Goal: Task Accomplishment & Management: Complete application form

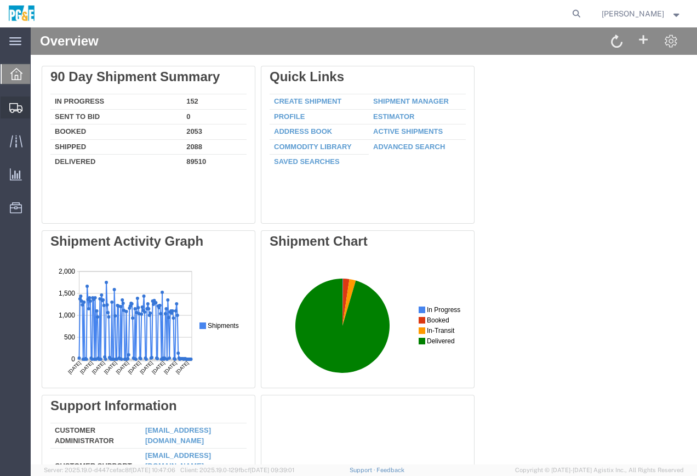
click at [0, 0] on span "Create Shipment" at bounding box center [0, 0] width 0 height 0
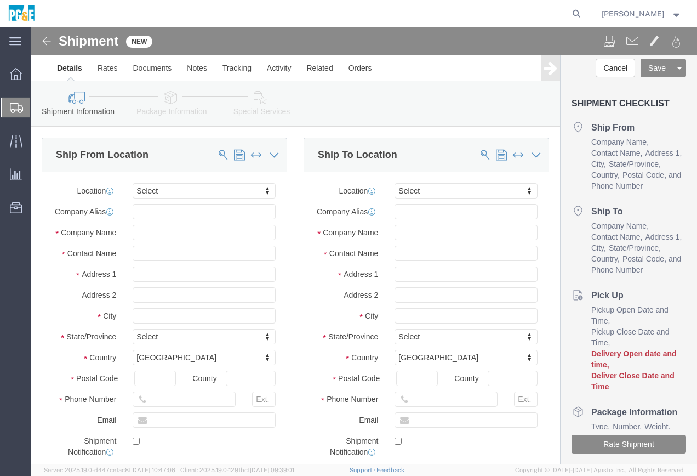
select select
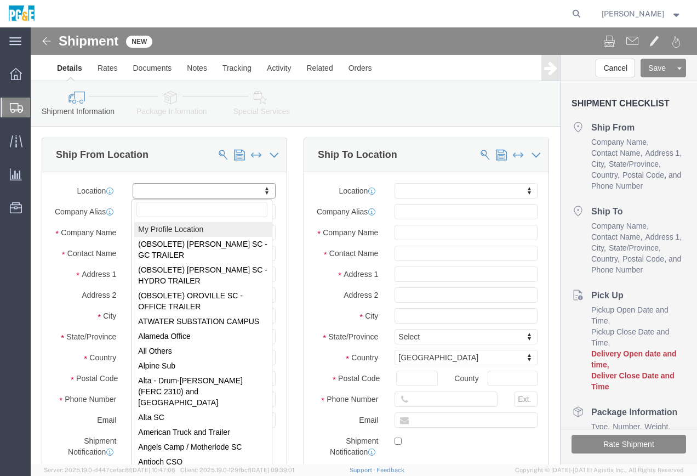
select select "MYPROFILE"
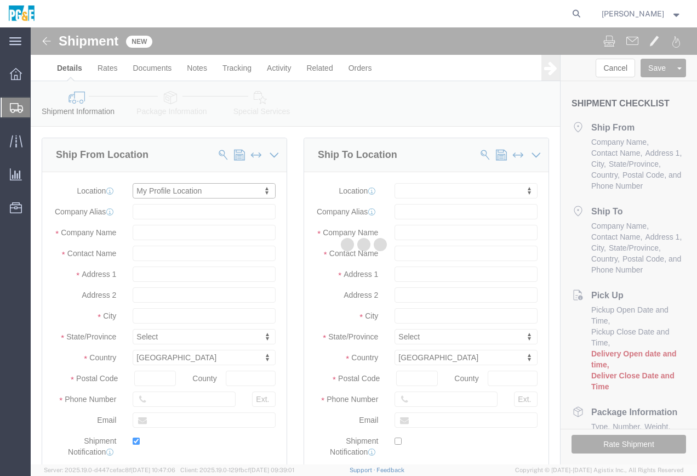
type input "[STREET_ADDRESS]"
type input "93725"
type input "[PHONE_NUMBER]"
type input "[EMAIL_ADDRESS][DOMAIN_NAME]"
checkbox input "true"
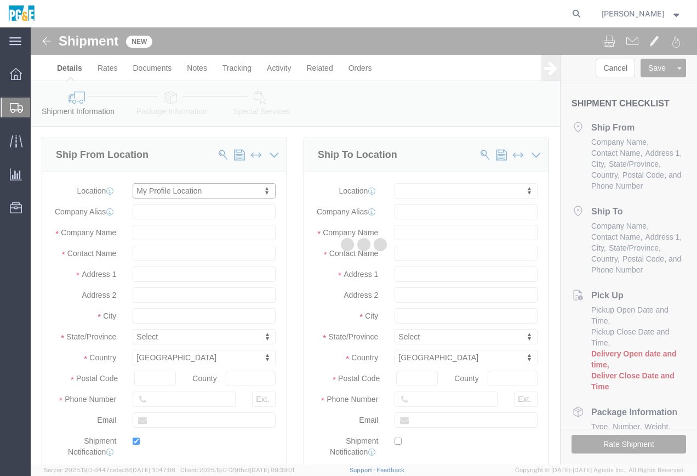
type input "PG&E"
type input "[PERSON_NAME]"
type input "[GEOGRAPHIC_DATA]"
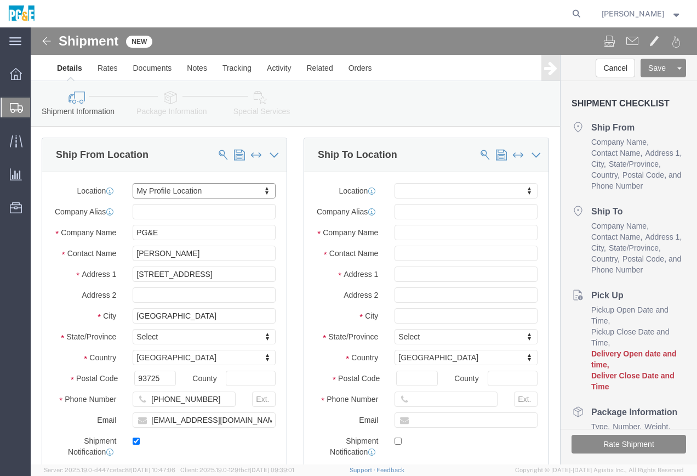
select select "CA"
click input "text"
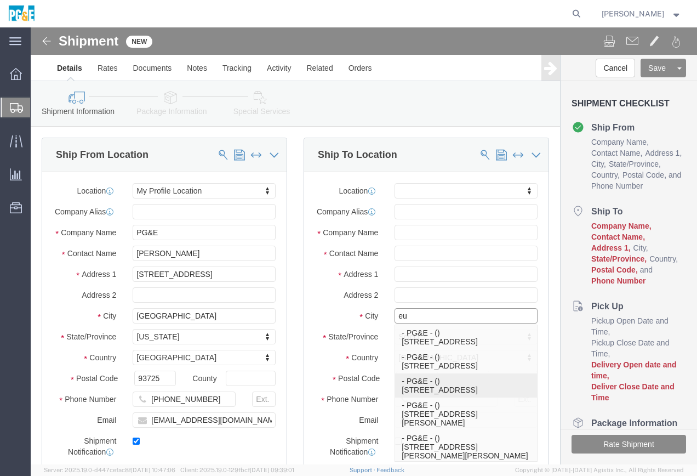
type input "e"
type input "Eureka"
select select
click input "text"
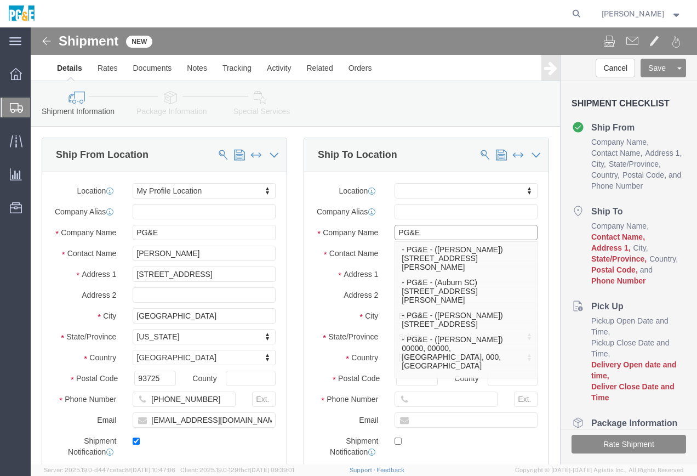
type input "PG&E"
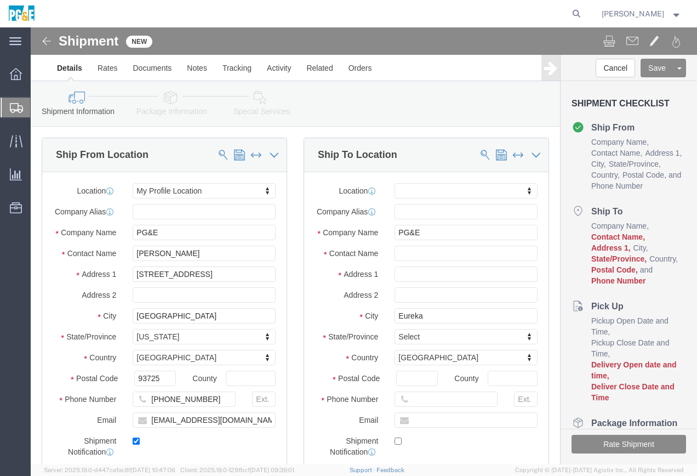
click div "Location My Profile Location (OBSOLETE) [PERSON_NAME] SC - GC TRAILER (OBSOLETE…"
click input "text"
type input "[PERSON_NAME]"
click input "text"
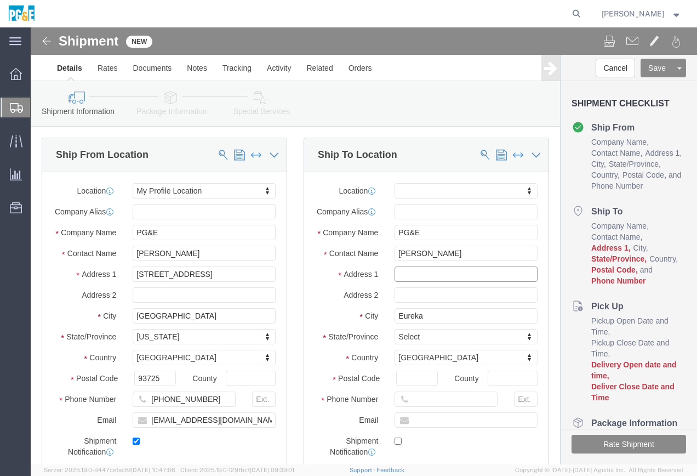
paste input "[STREET_ADDRESS]"
type input "[STREET_ADDRESS]"
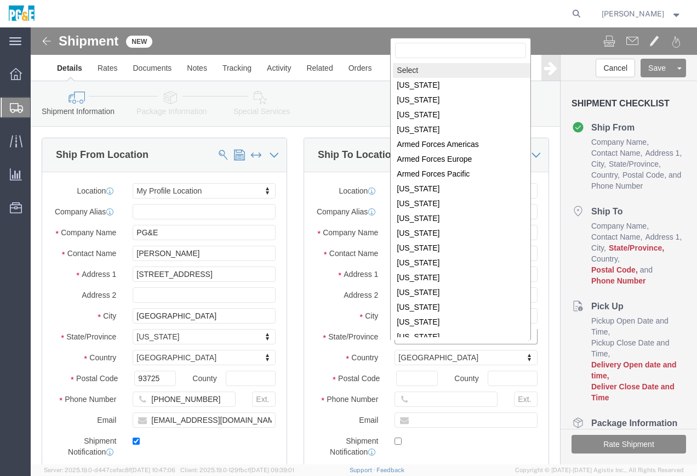
scroll to position [2, 0]
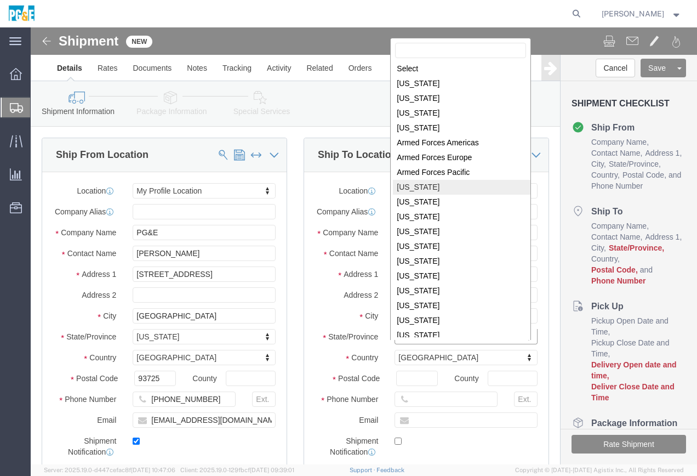
select select
select select "CA"
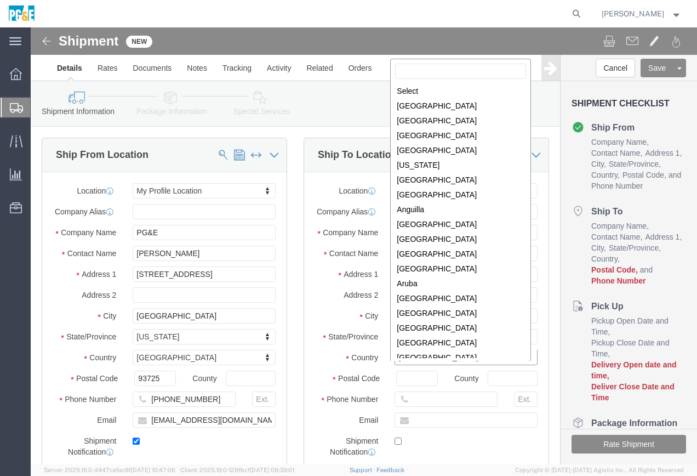
scroll to position [3375, 0]
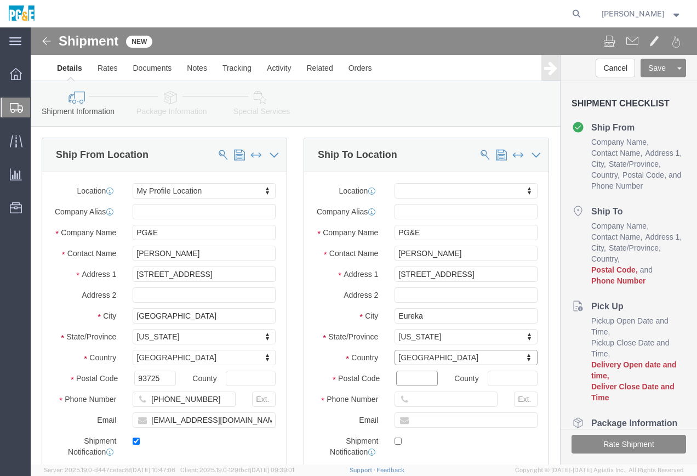
click input "Postal Code"
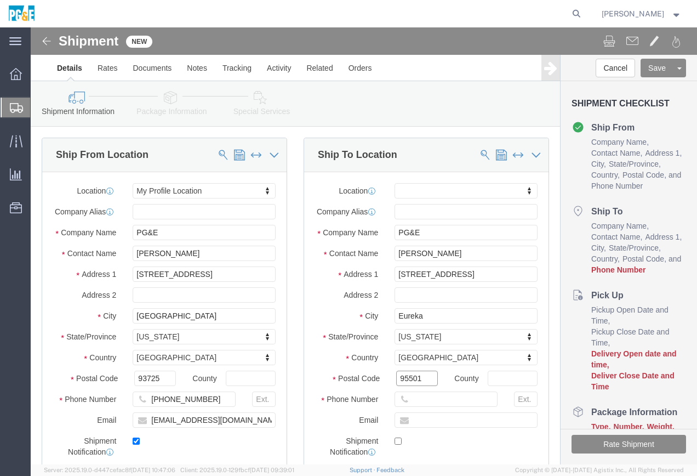
type input "95501"
select select
click input "text"
paste input "[PHONE_NUMBER]"
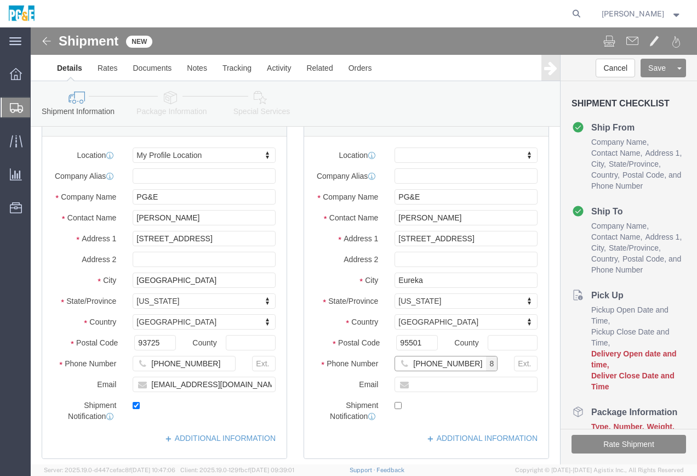
scroll to position [55, 0]
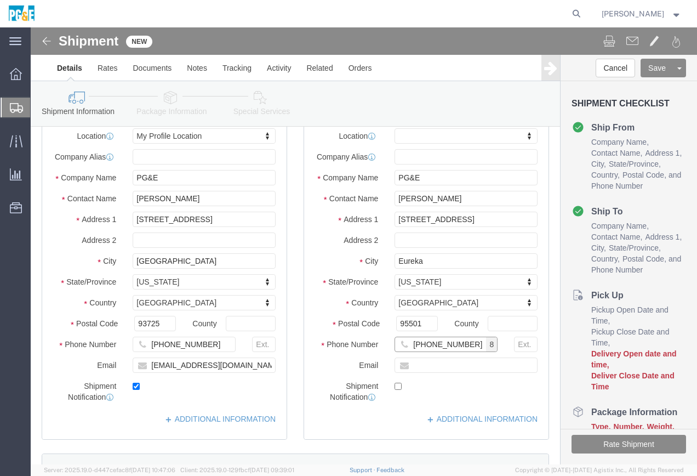
type input "[PHONE_NUMBER]"
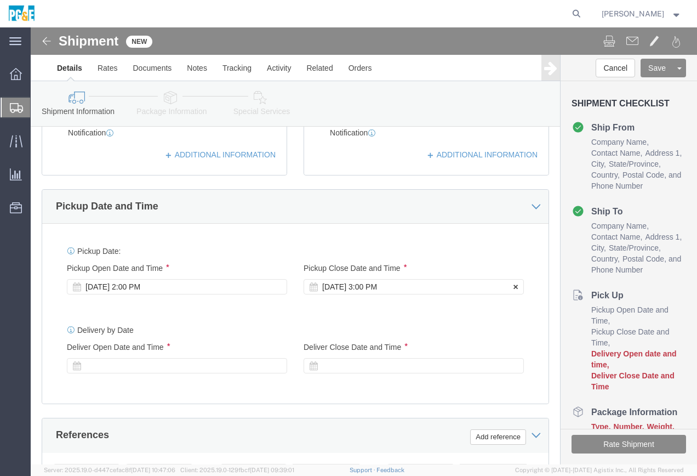
scroll to position [329, 0]
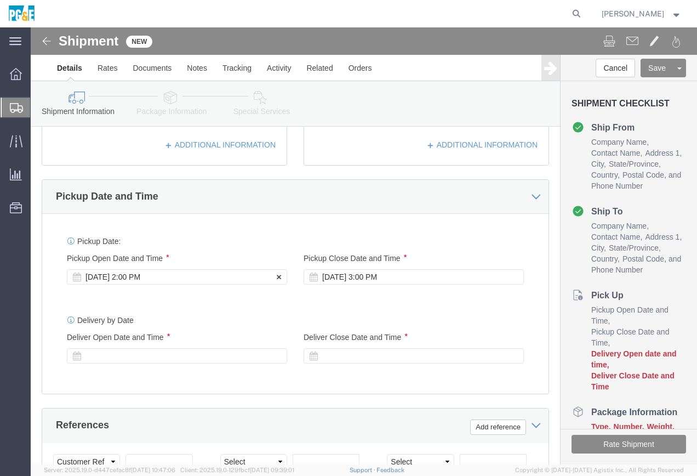
click div "[DATE] 2:00 PM"
click icon
click div "[DATE] 2:00 PM"
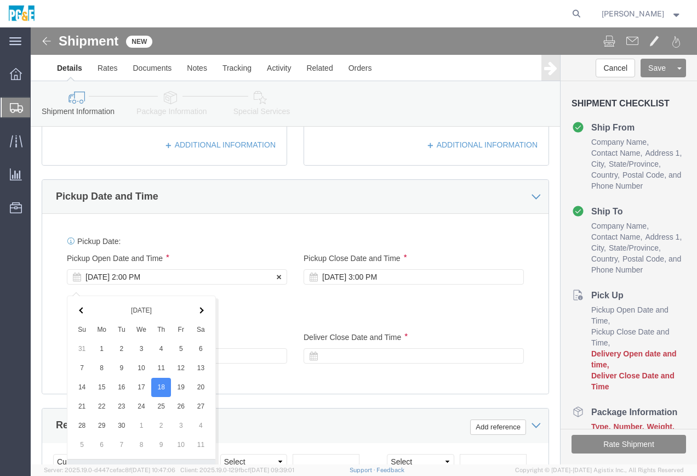
scroll to position [568, 0]
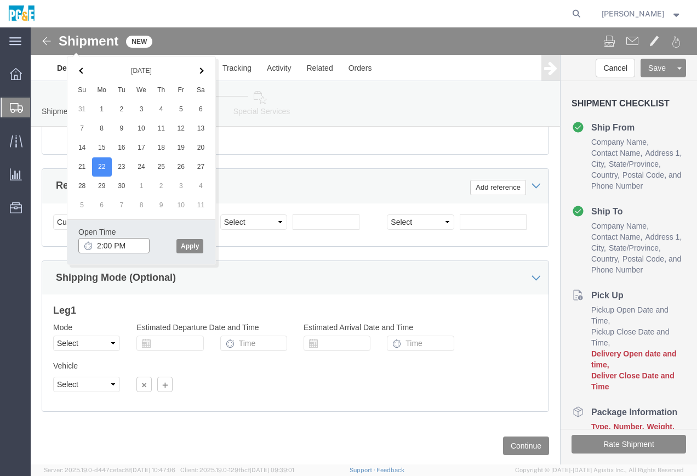
click input "2:00 PM"
drag, startPoint x: 87, startPoint y: 216, endPoint x: 94, endPoint y: 221, distance: 9.0
click input "8:00 PM"
type input "8:00 AM"
click button "Apply"
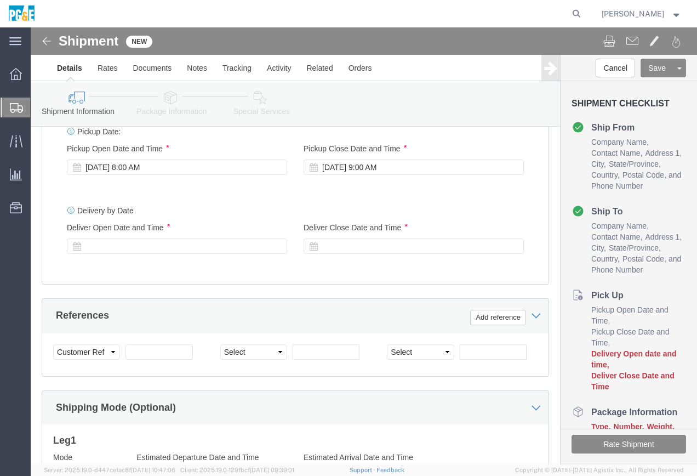
scroll to position [404, 0]
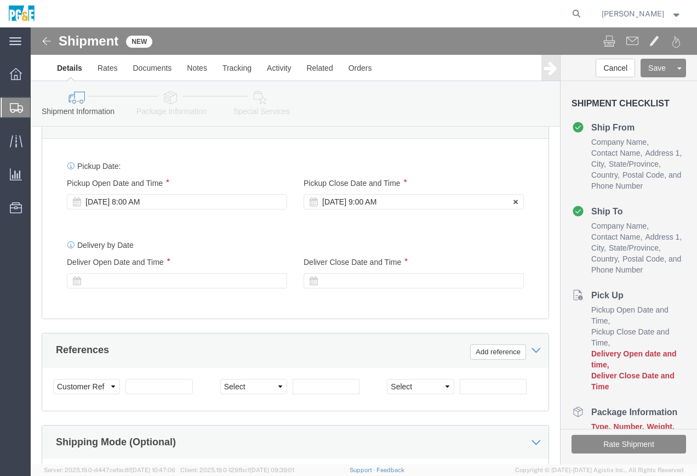
click div "[DATE] 9:00 AM"
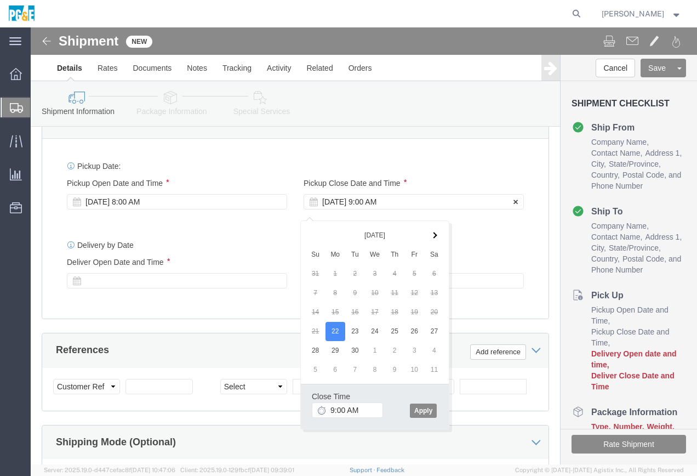
click div "[DATE] 9:00 AM"
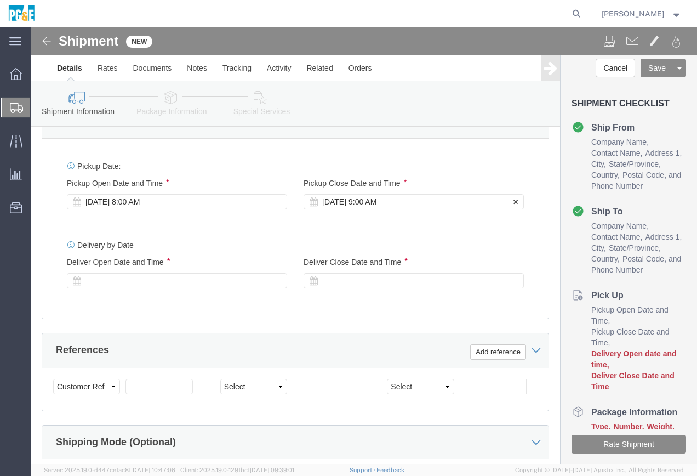
click div "[DATE] 9:00 AM"
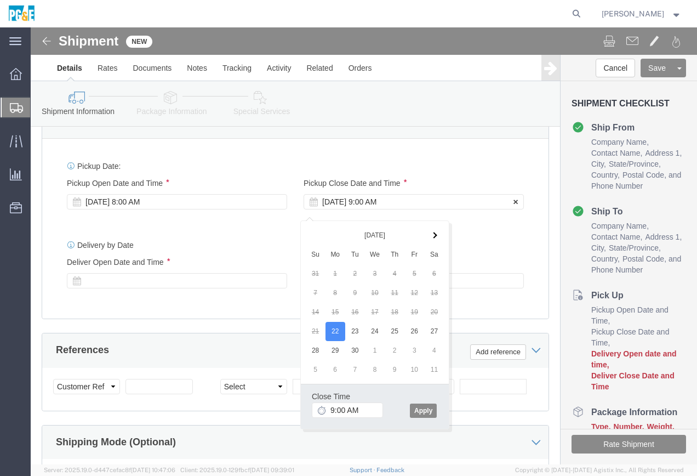
click div "[DATE] 9:00 AM"
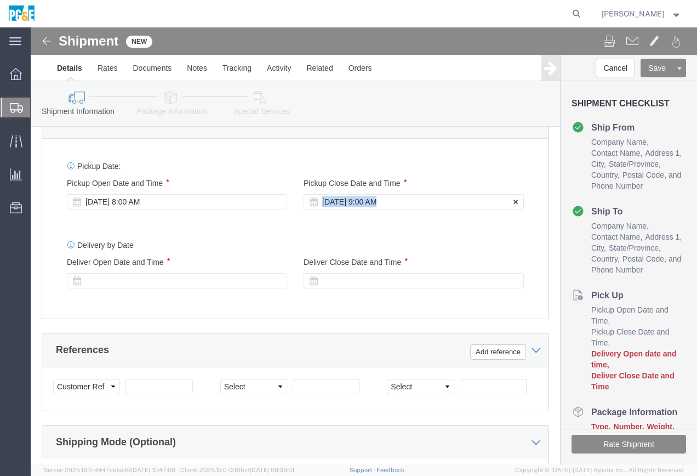
click div "[DATE] 9:00 AM"
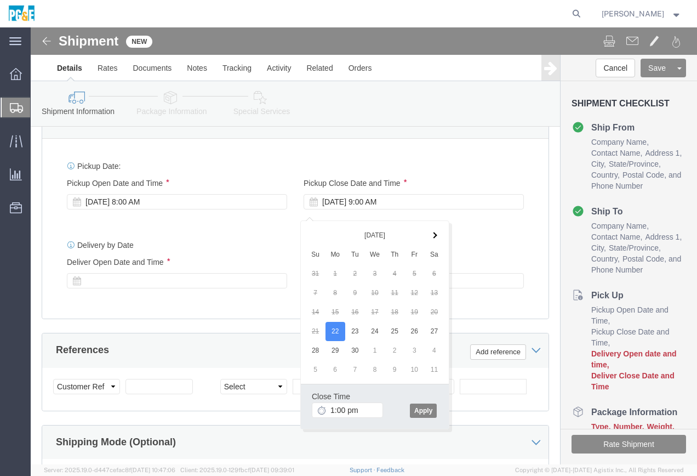
type input "1:00 PM"
click button "Apply"
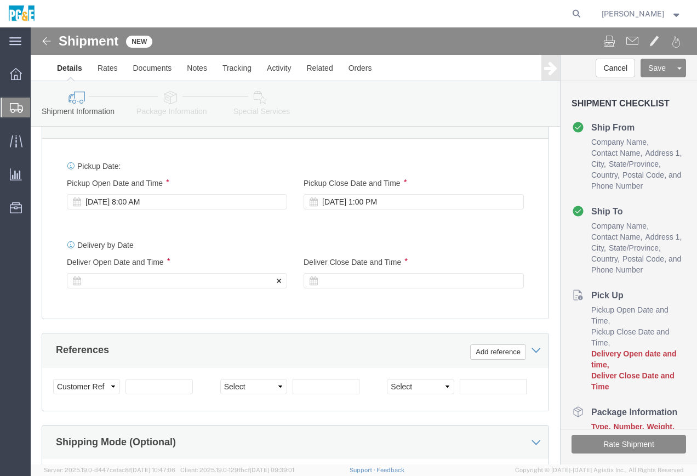
click div
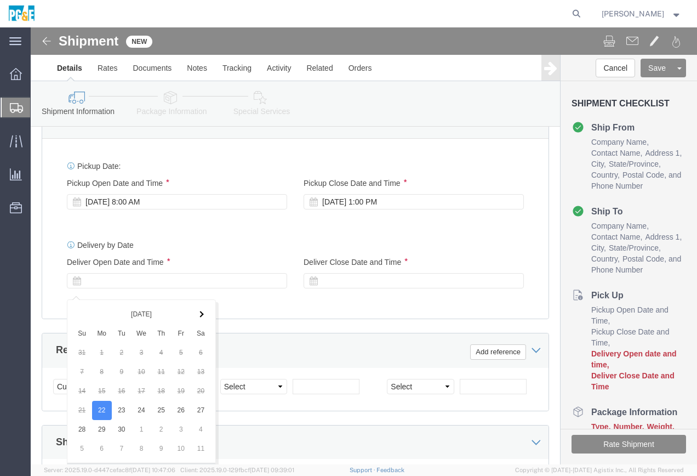
click input "2:00 PM"
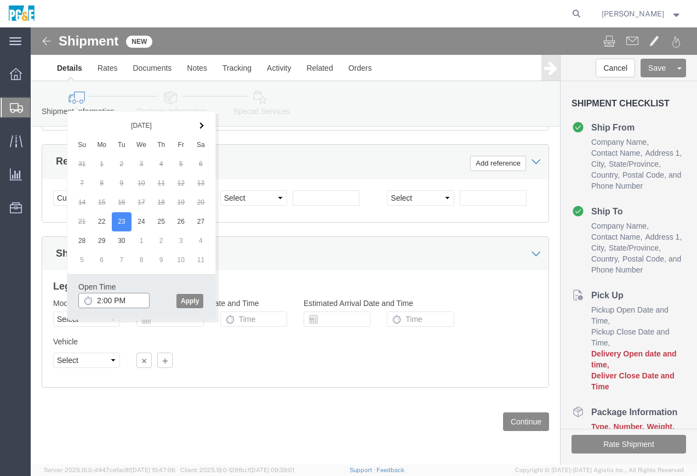
click input "2:00 PM"
type input "8:00 AM"
click button "Apply"
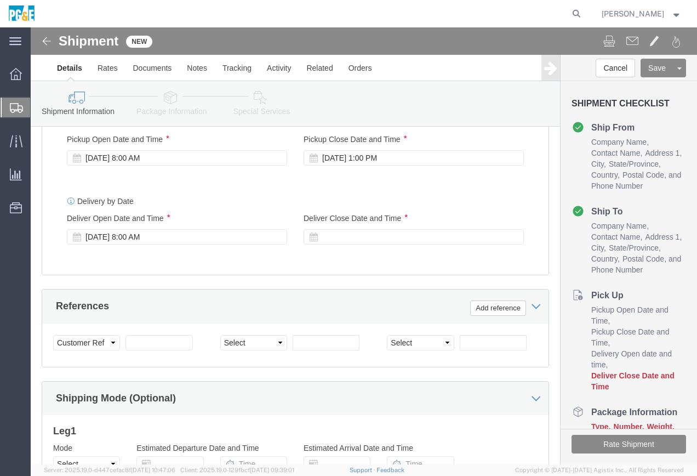
scroll to position [437, 0]
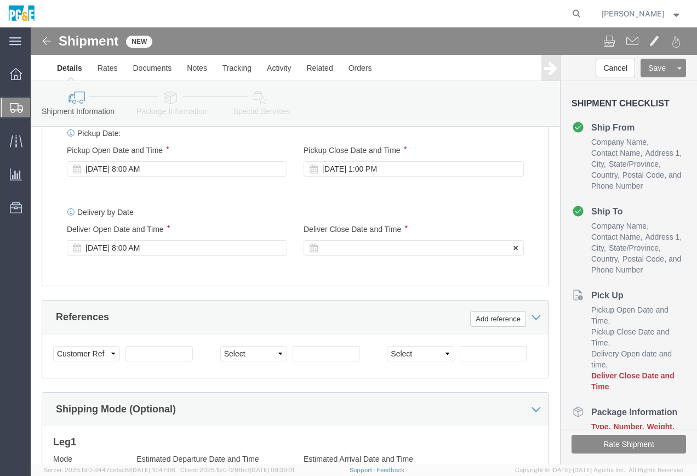
click div
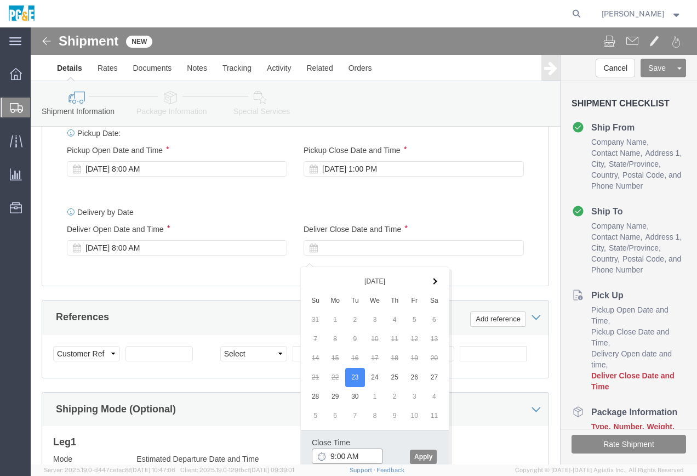
click div "Close Time 9:00 AM [DATE] 9:00 AM - [DATE] 9:00 AM Cancel Apply"
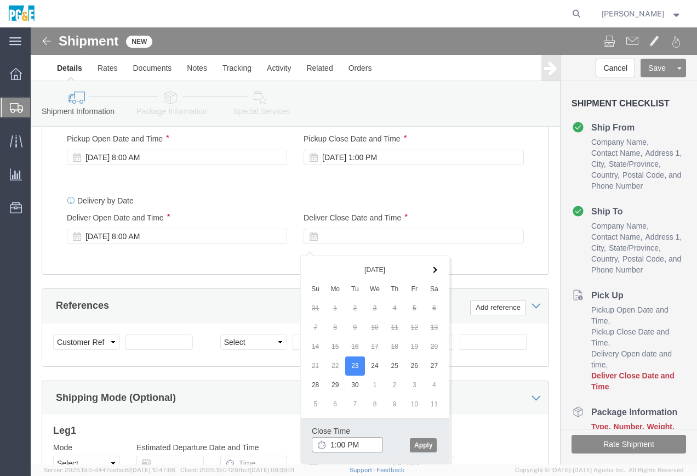
type input "1:00 PM"
click button "Apply"
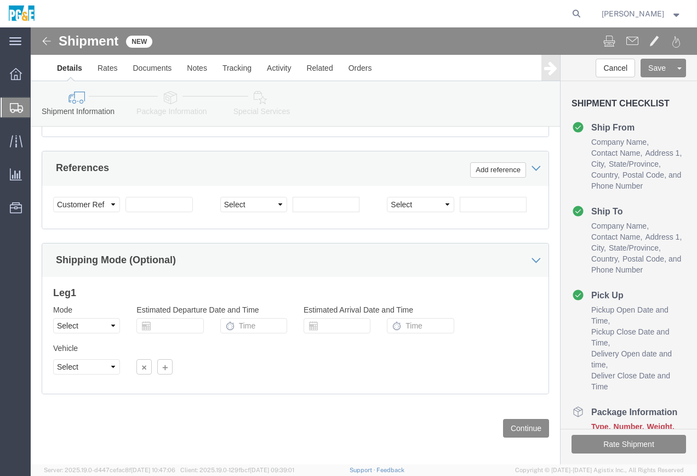
scroll to position [601, 0]
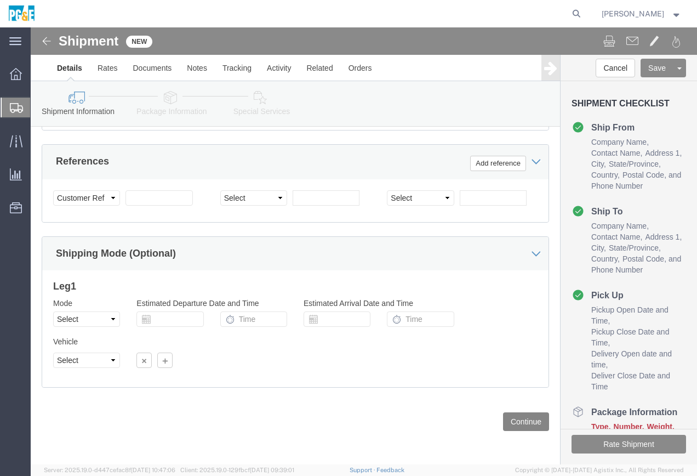
click button "Continue"
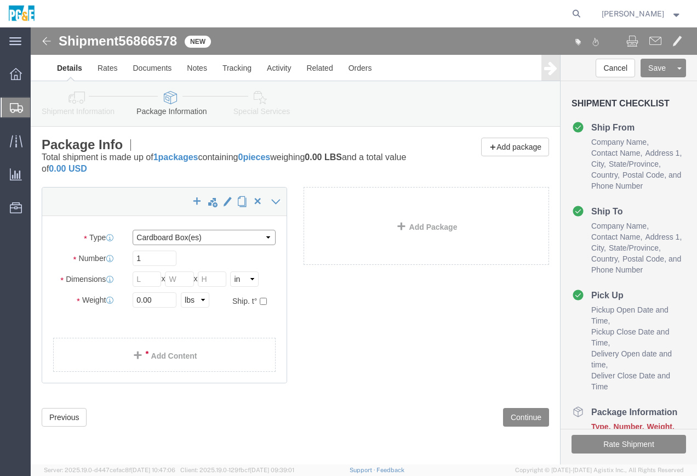
click select "Select Bulk Bundle(s) Cardboard Box(es) Carton(s) Crate(s) Drum(s) (Fiberboard)…"
select select "PSNS"
click select "Select Bulk Bundle(s) Cardboard Box(es) Carton(s) Crate(s) Drum(s) (Fiberboard)…"
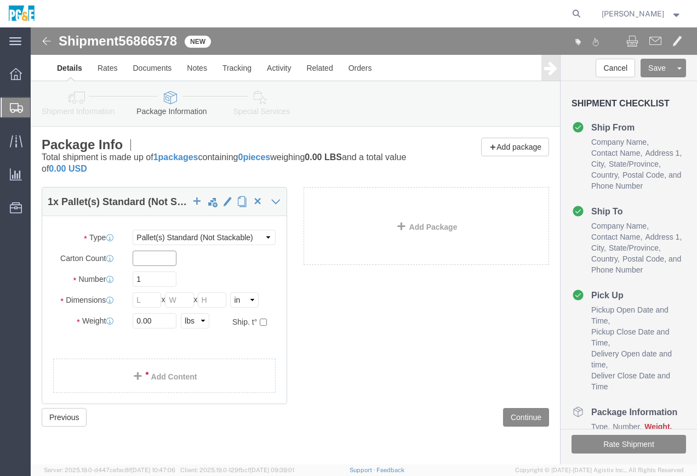
click input "text"
type input "1"
click input "1"
click input "text"
type input "20"
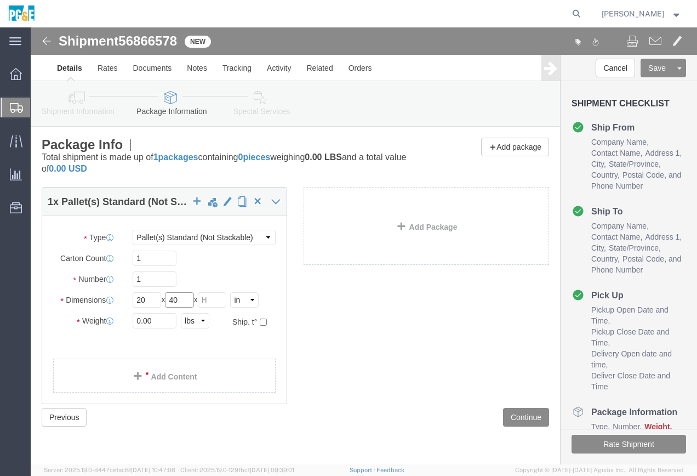
type input "40"
type input "26"
type input "560"
click link "Add Content"
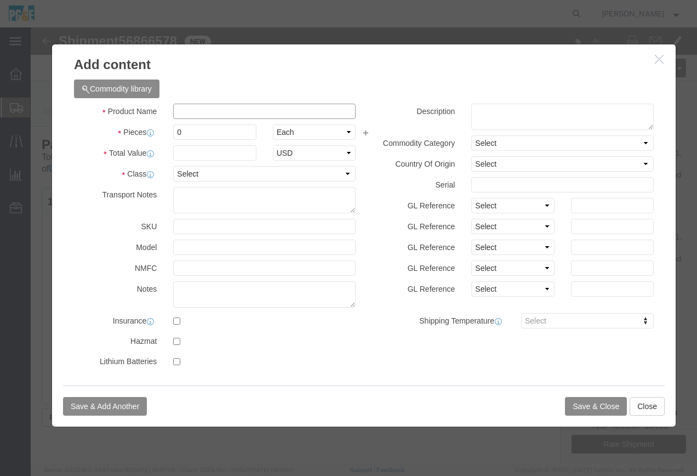
click input "text"
type input "pallet box"
click input "0"
type input "1"
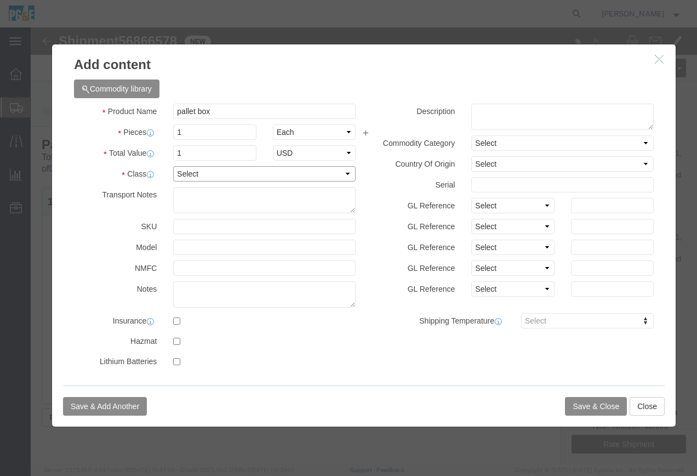
click select "Select 50 55 60 65 70 85 92.5 100 125 175 250 300 400"
select select "55"
click select "Select 50 55 60 65 70 85 92.5 100 125 175 250 300 400"
click button "Save & Close"
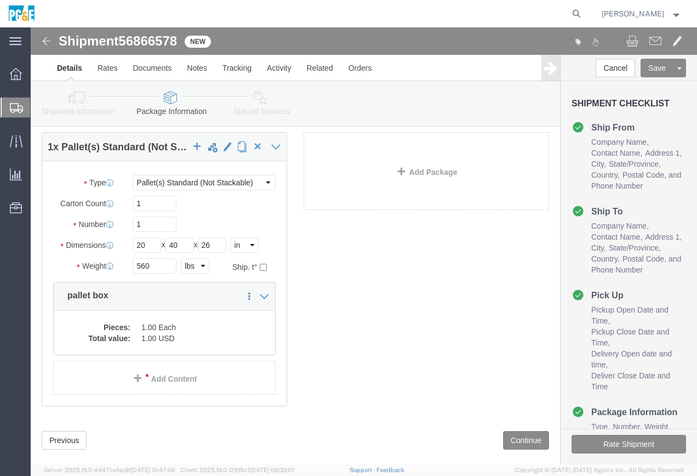
scroll to position [73, 0]
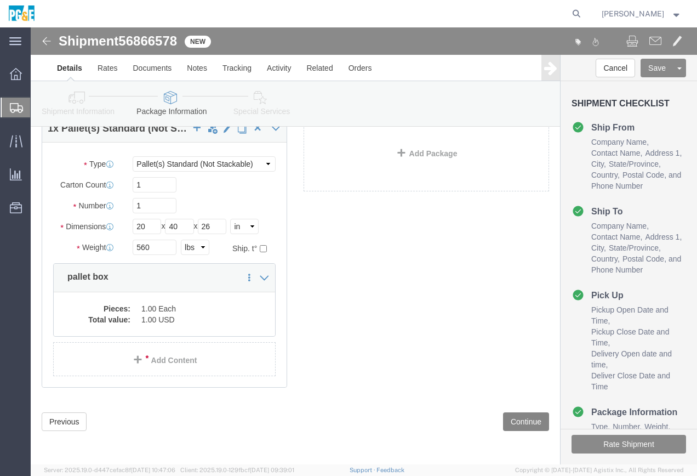
click button "Continue"
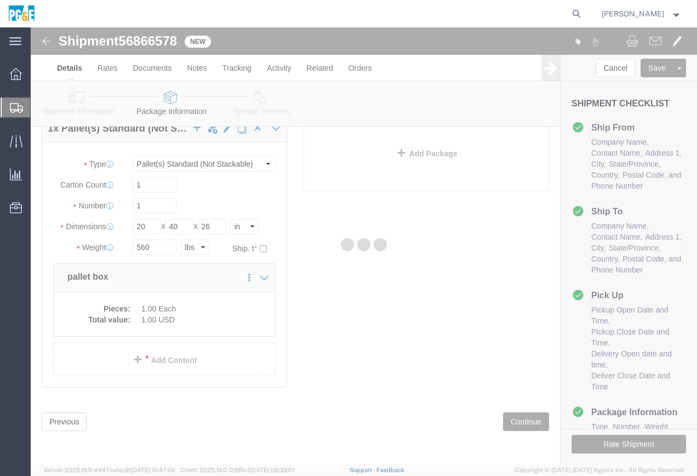
select select
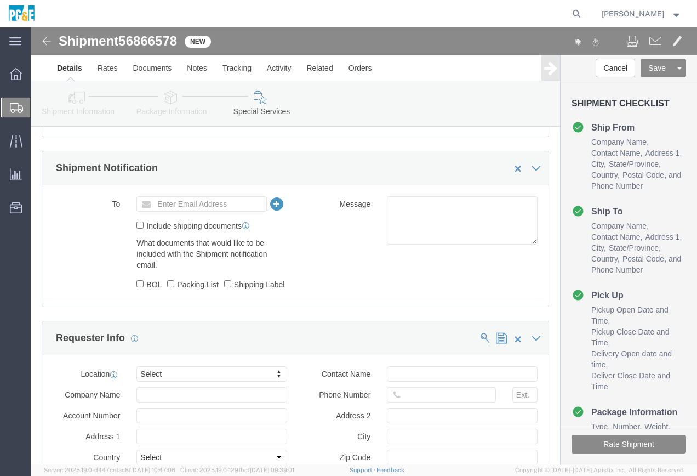
scroll to position [676, 0]
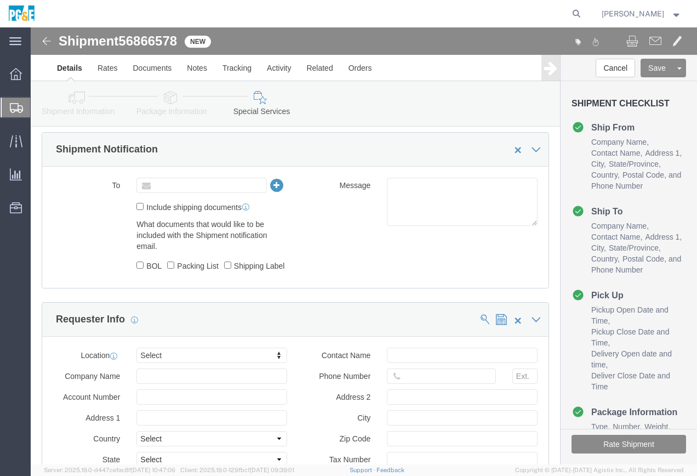
click input "text"
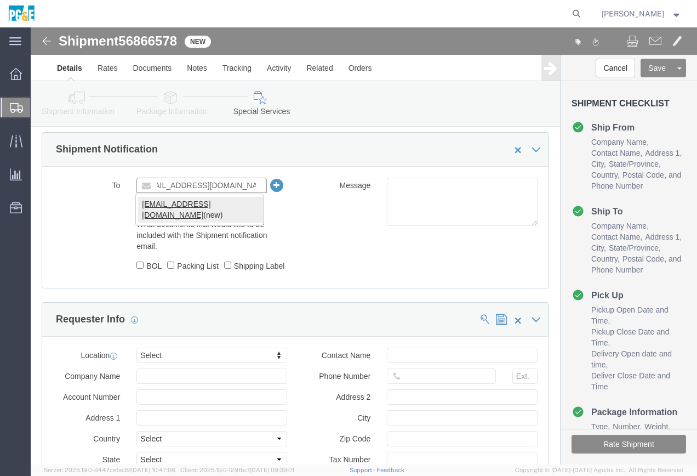
type input "[EMAIL_ADDRESS][DOMAIN_NAME]"
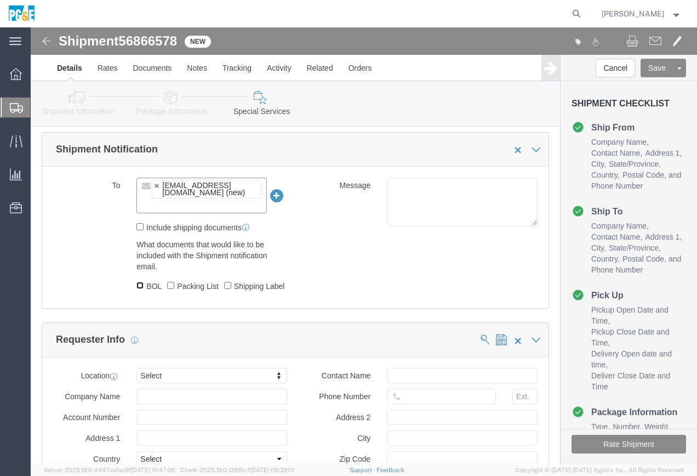
click input "BOL"
checkbox input "true"
click input "Packing List"
checkbox input "true"
click input "Shipping Label"
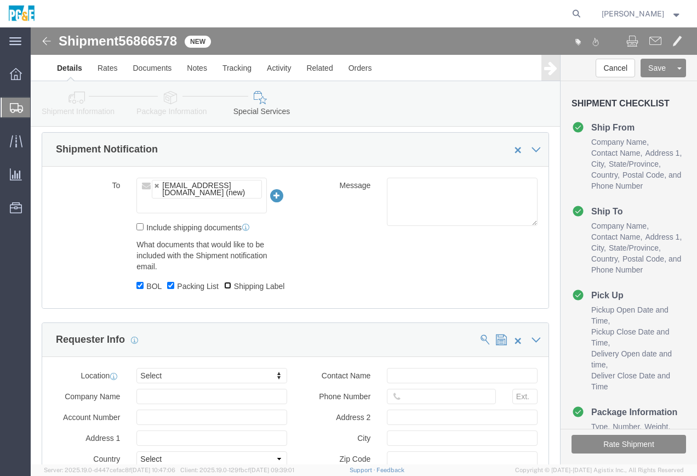
checkbox input "true"
click div "To [EMAIL_ADDRESS][DOMAIN_NAME] (new) [EMAIL_ADDRESS][DOMAIN_NAME] Include ship…"
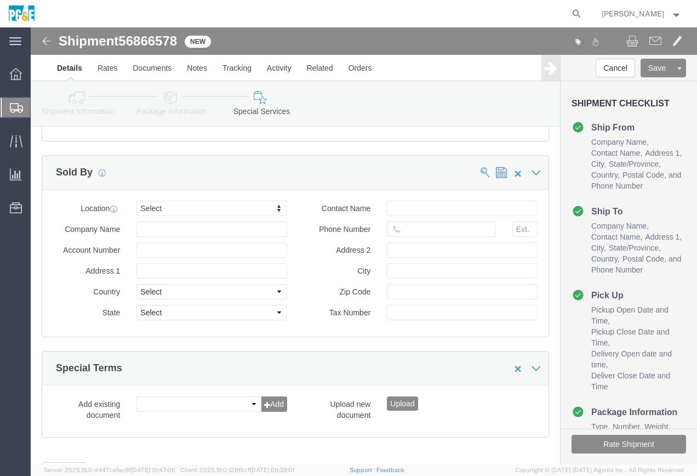
scroll to position [1124, 0]
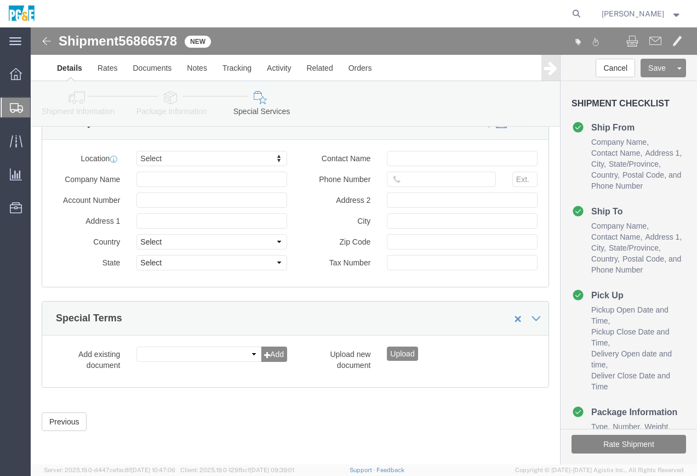
click button "Rate Shipment"
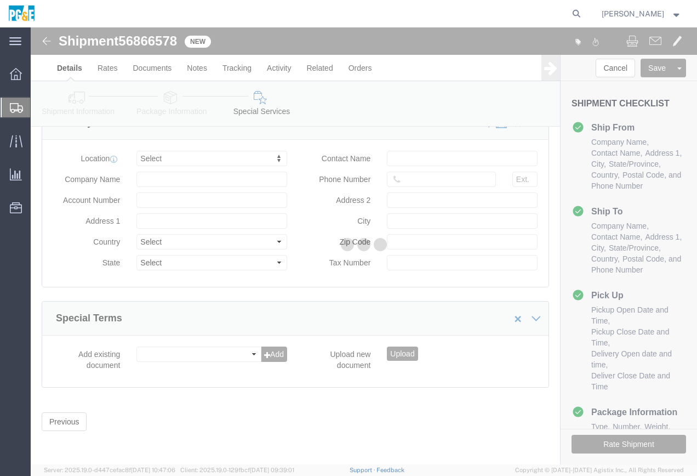
scroll to position [0, 0]
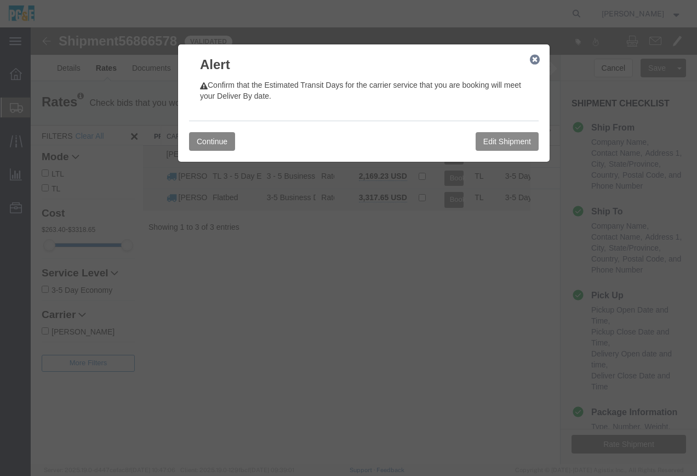
click at [212, 146] on button "Continue" at bounding box center [212, 141] width 46 height 19
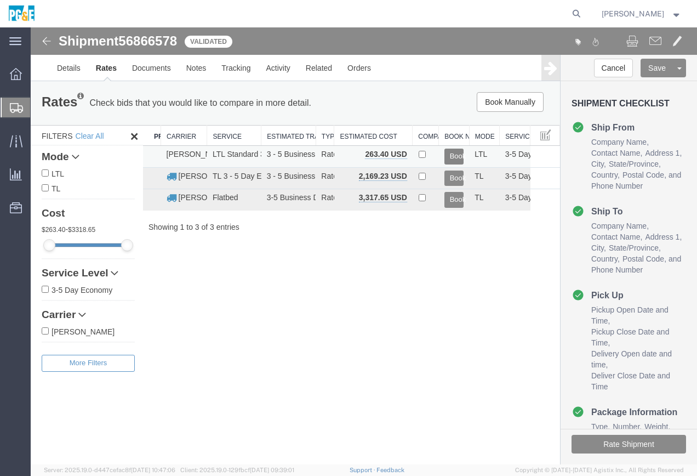
click at [451, 153] on button "Book" at bounding box center [455, 157] width 20 height 16
